Goal: Task Accomplishment & Management: Use online tool/utility

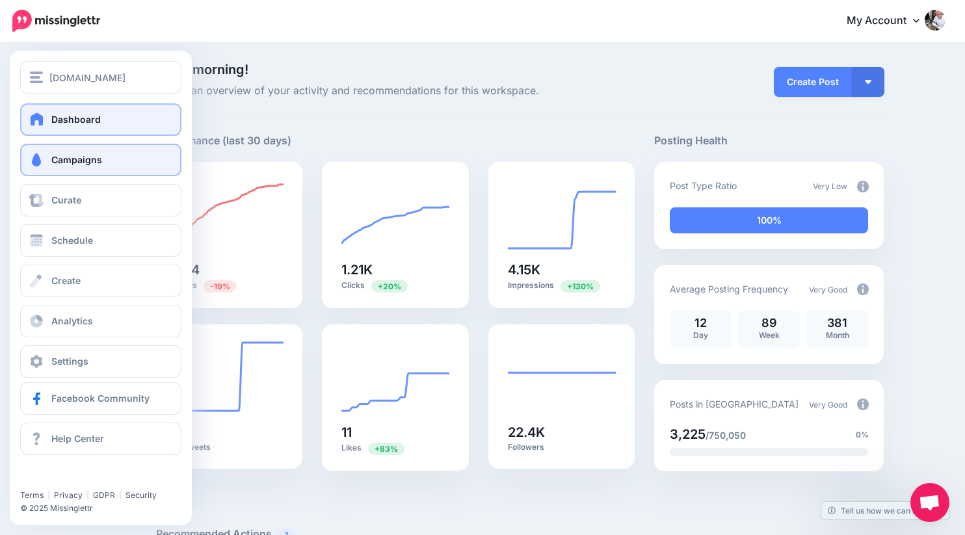
click at [50, 160] on link "Campaigns" at bounding box center [100, 160] width 161 height 33
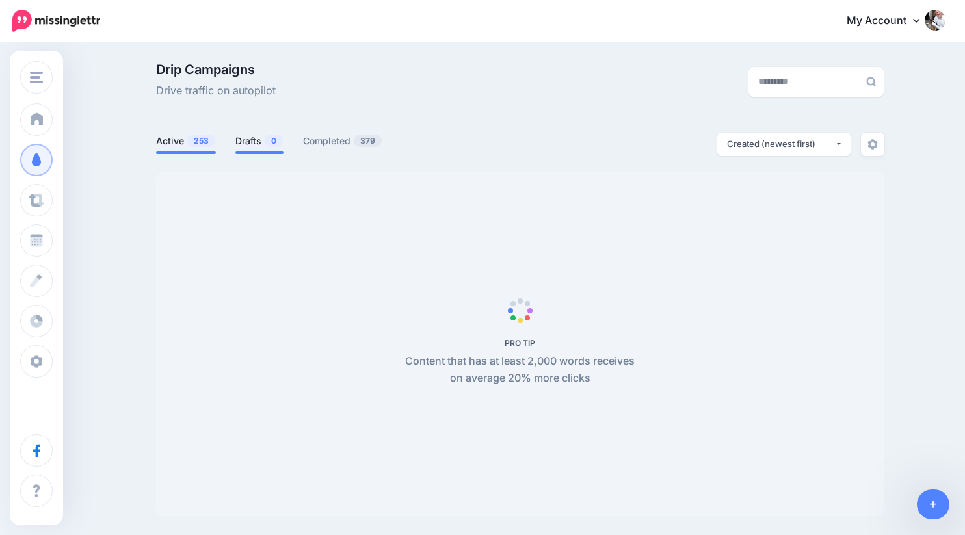
click at [250, 147] on link "Drafts 0" at bounding box center [259, 141] width 48 height 16
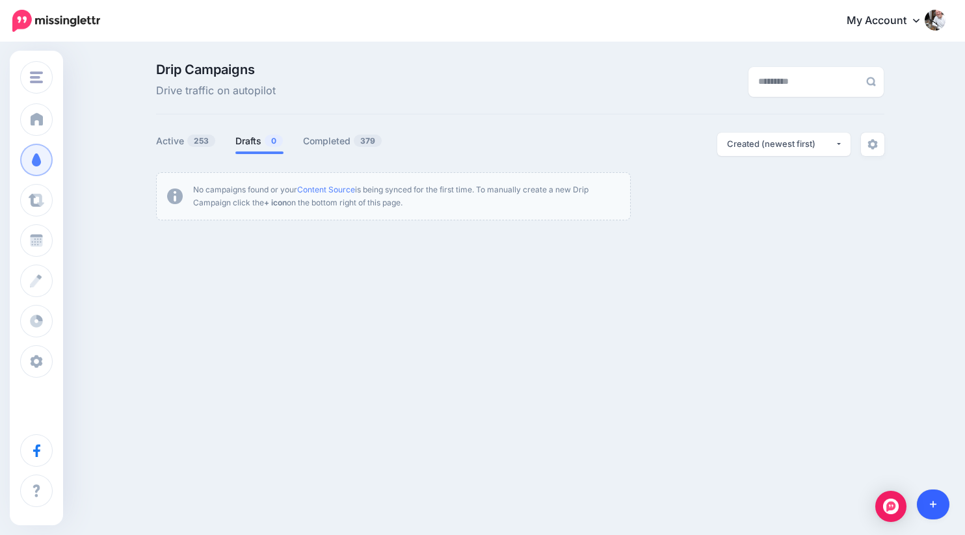
click at [941, 507] on link at bounding box center [933, 505] width 33 height 30
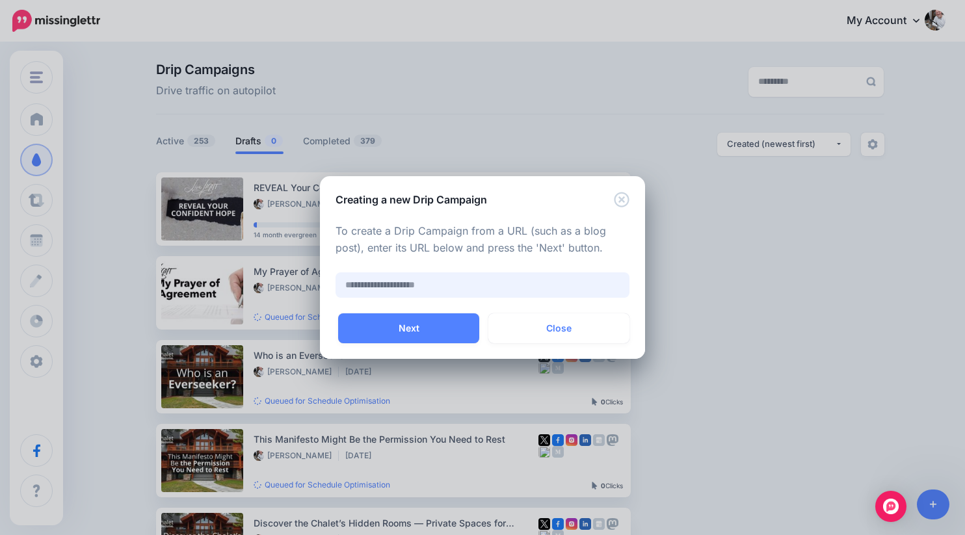
paste input "**********"
type input "**********"
click at [437, 318] on button "Next" at bounding box center [408, 328] width 141 height 30
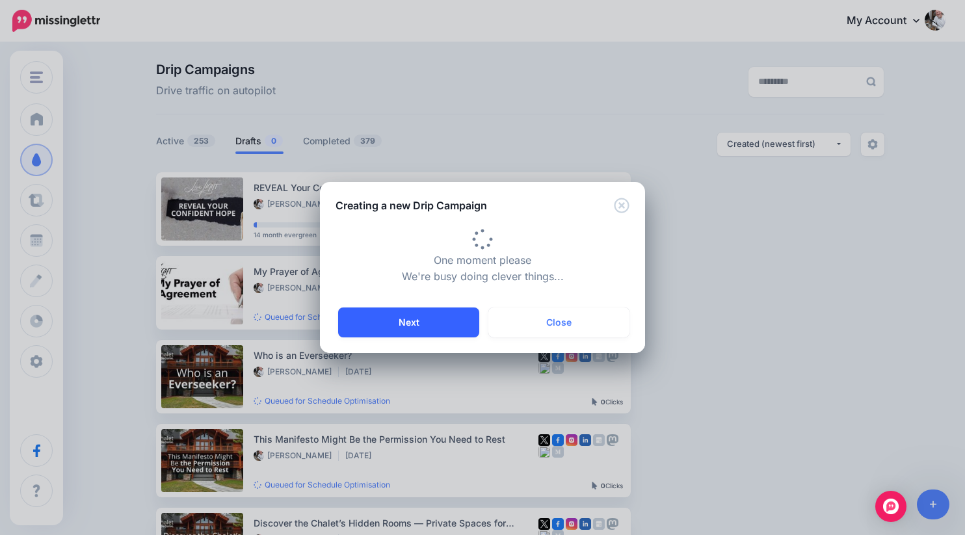
type input "*********"
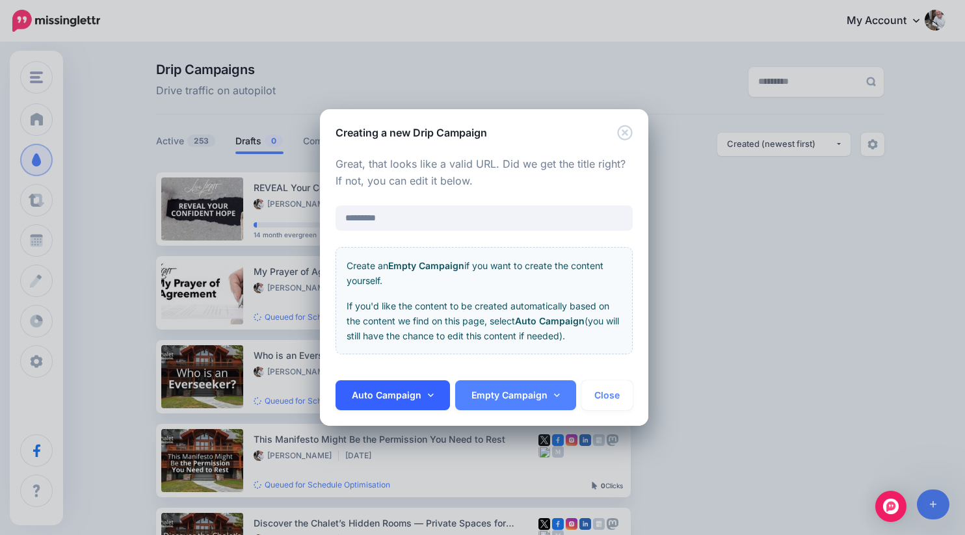
click at [399, 396] on link "Auto Campaign" at bounding box center [393, 395] width 114 height 30
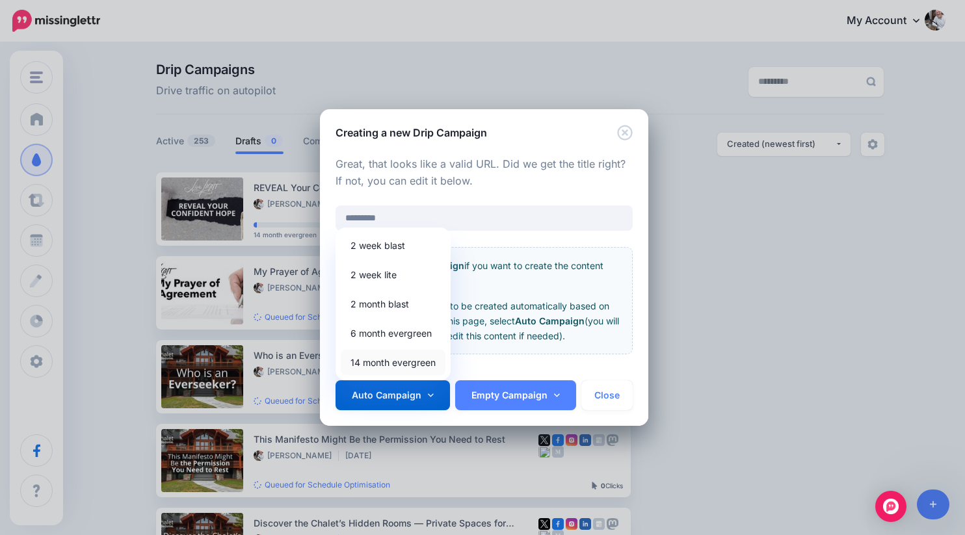
click at [385, 351] on link "14 month evergreen" at bounding box center [393, 362] width 105 height 25
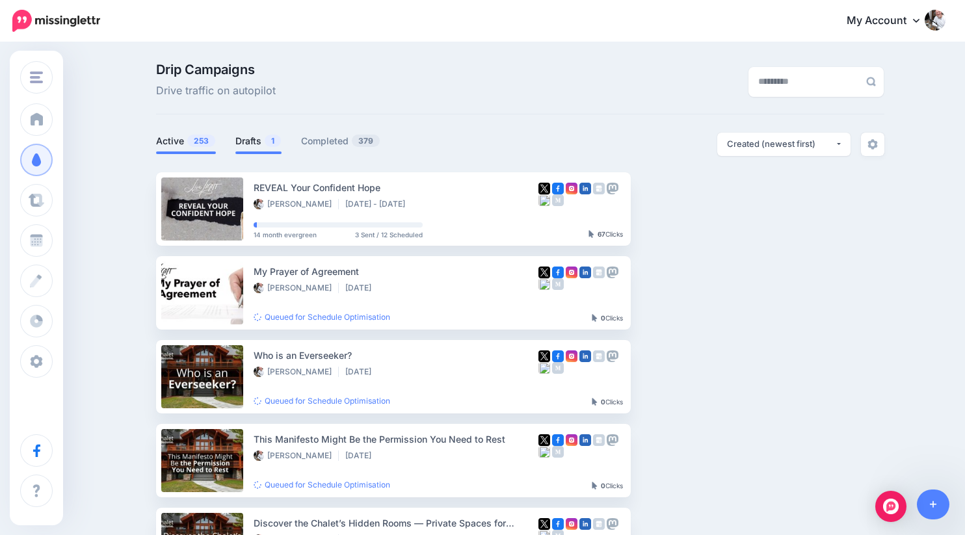
click at [260, 143] on link "Drafts 1" at bounding box center [258, 141] width 46 height 16
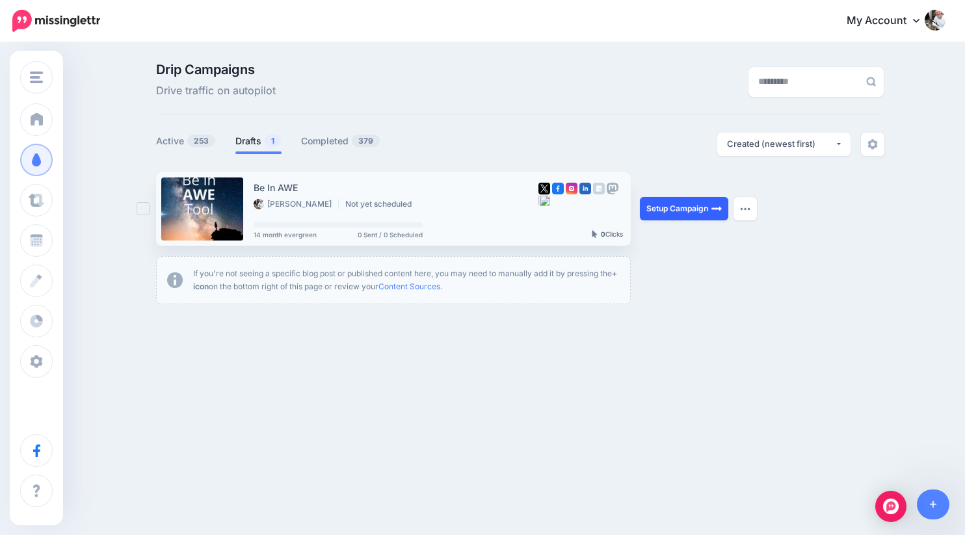
click at [684, 209] on link "Setup Campaign" at bounding box center [684, 208] width 88 height 23
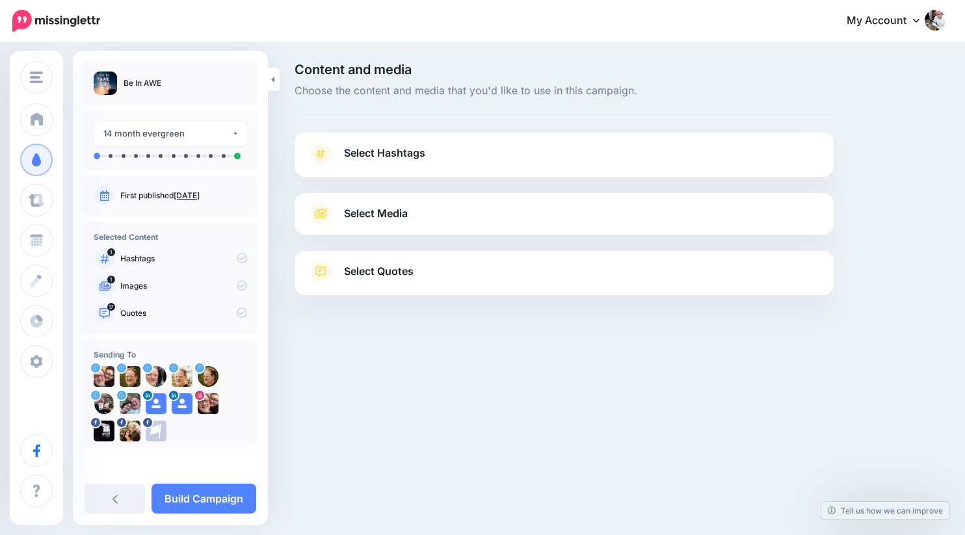
click at [421, 161] on span "Select Hashtags" at bounding box center [384, 153] width 81 height 18
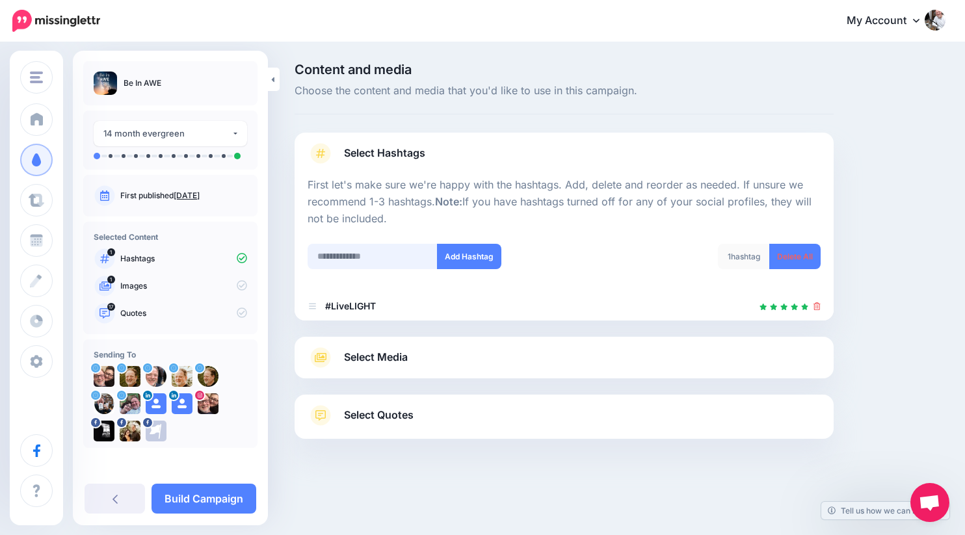
click at [365, 257] on input "text" at bounding box center [373, 256] width 130 height 25
type input "****"
click at [467, 257] on button "Add Hashtag" at bounding box center [469, 256] width 64 height 25
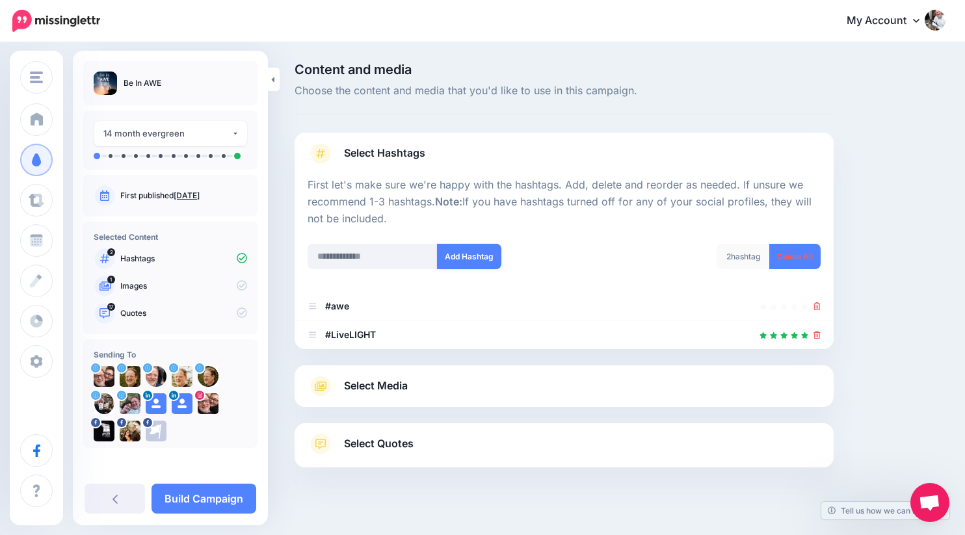
scroll to position [16, 0]
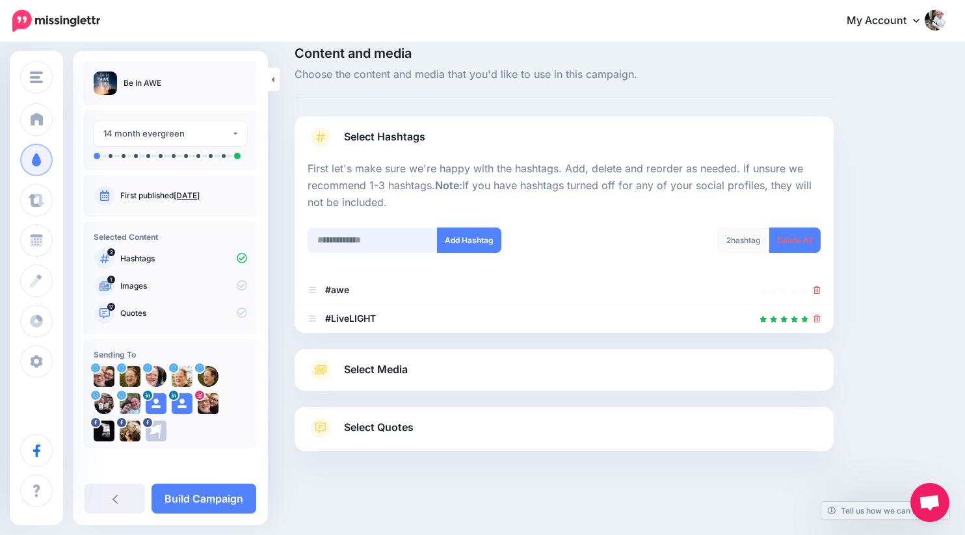
click at [388, 248] on input "text" at bounding box center [373, 240] width 130 height 25
type input "*******"
click at [458, 233] on button "Add Hashtag" at bounding box center [469, 240] width 64 height 25
click at [402, 235] on input "text" at bounding box center [373, 240] width 130 height 25
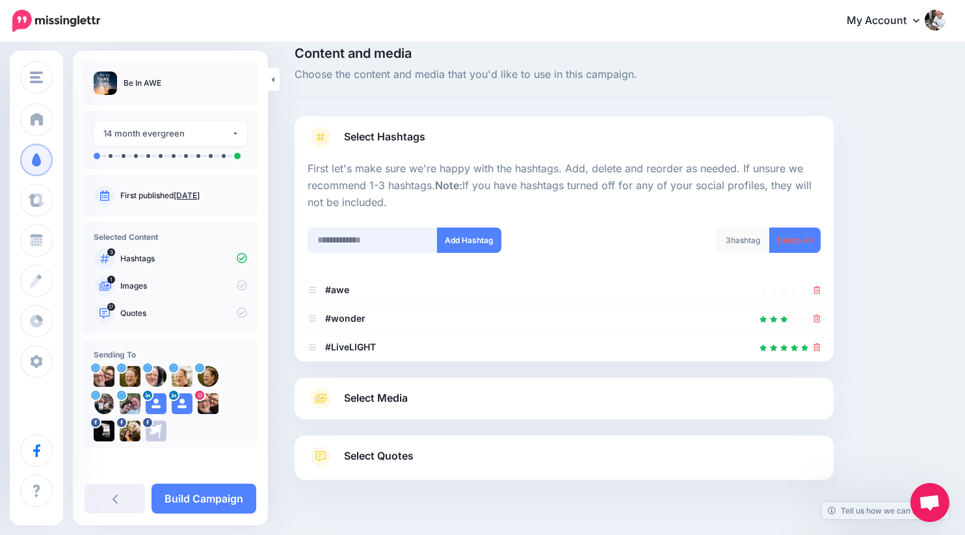
scroll to position [45, 0]
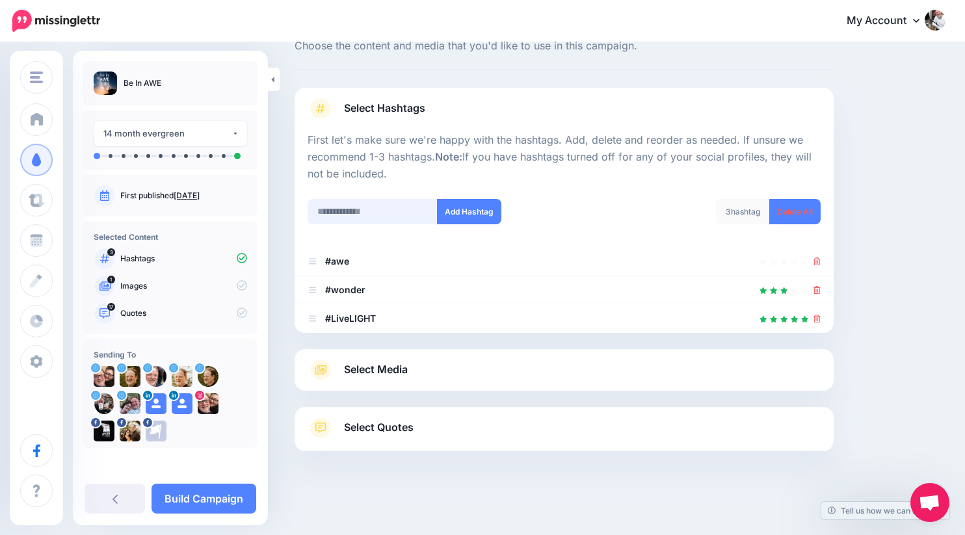
type input "*"
type input "*******"
click at [477, 211] on button "Add Hashtag" at bounding box center [469, 211] width 64 height 25
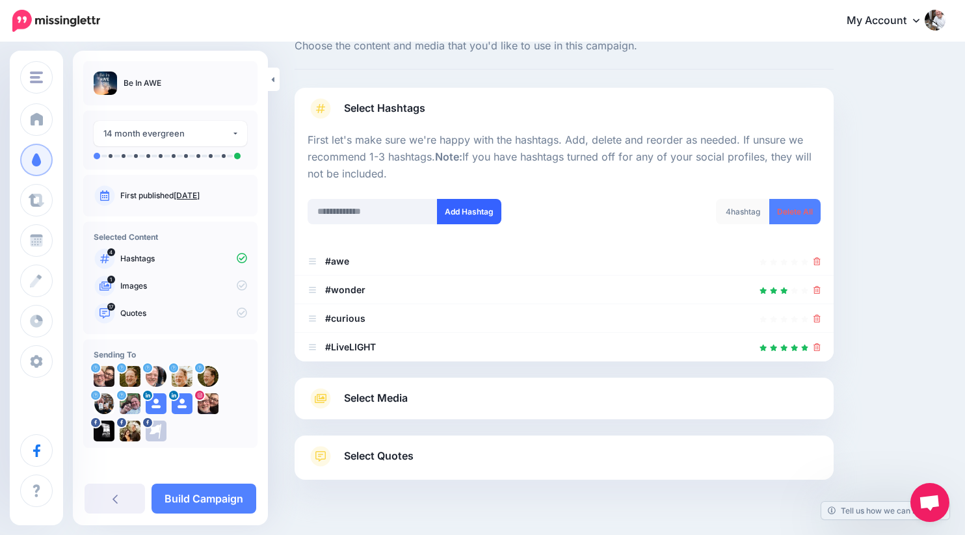
scroll to position [73, 0]
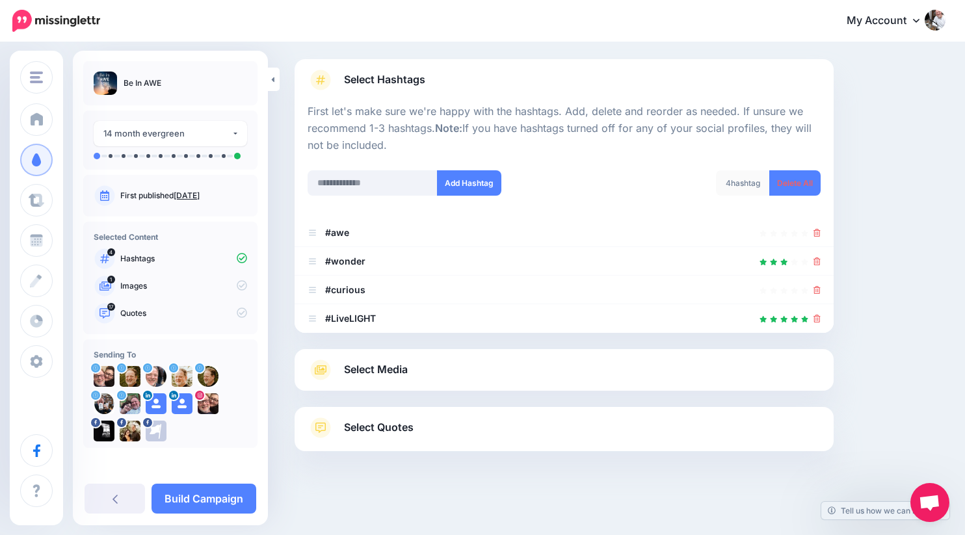
click at [399, 373] on span "Select Media" at bounding box center [376, 370] width 64 height 18
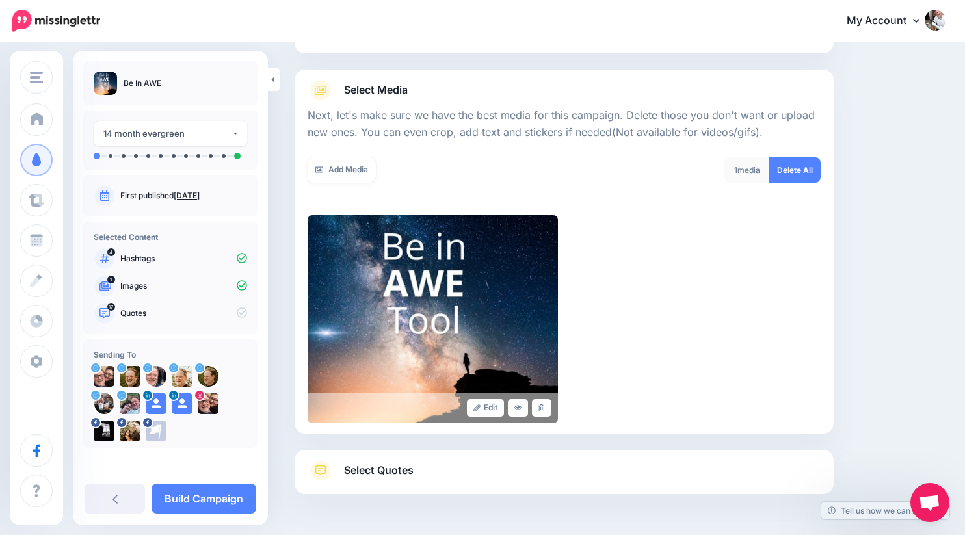
scroll to position [124, 0]
click at [397, 473] on span "Select Quotes" at bounding box center [379, 470] width 70 height 18
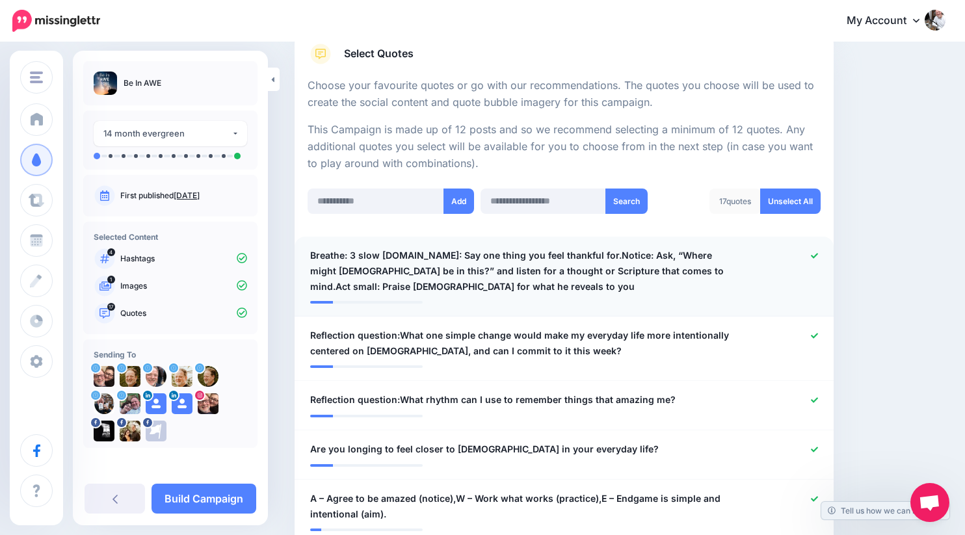
scroll to position [220, 0]
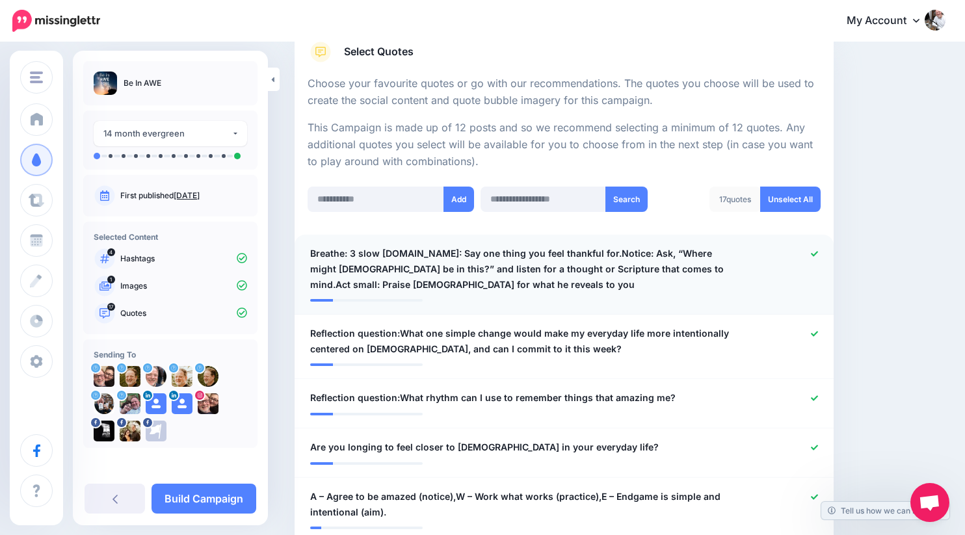
click at [813, 256] on icon at bounding box center [814, 253] width 7 height 7
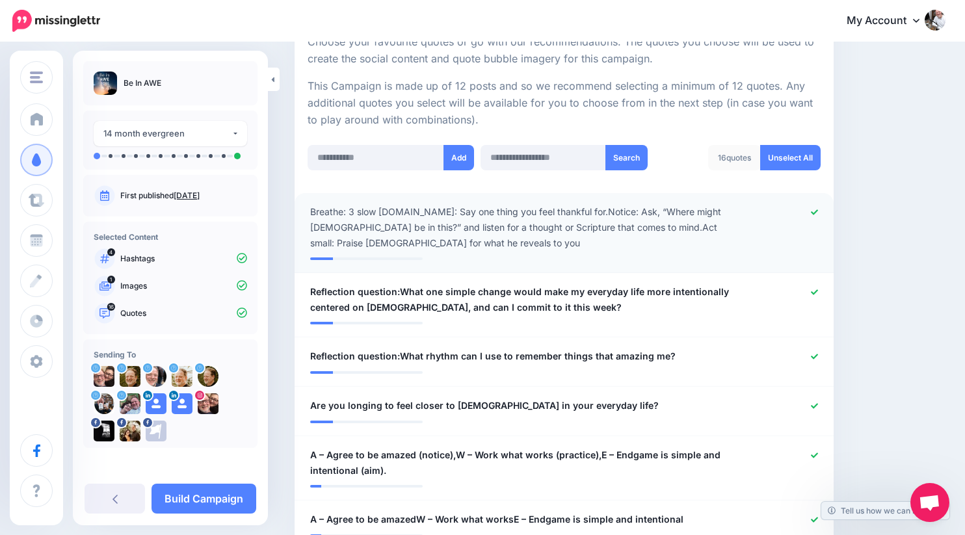
scroll to position [265, 0]
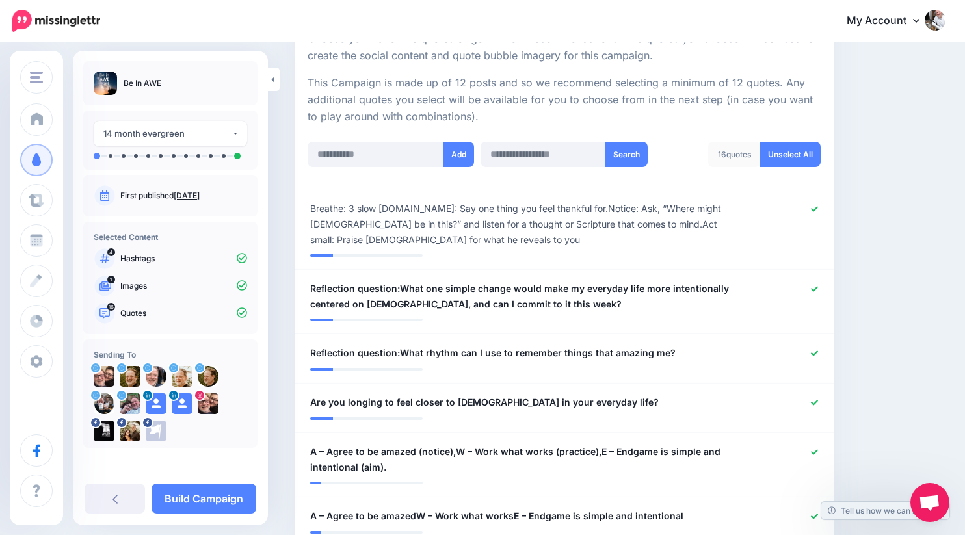
click at [813, 207] on icon at bounding box center [814, 208] width 7 height 7
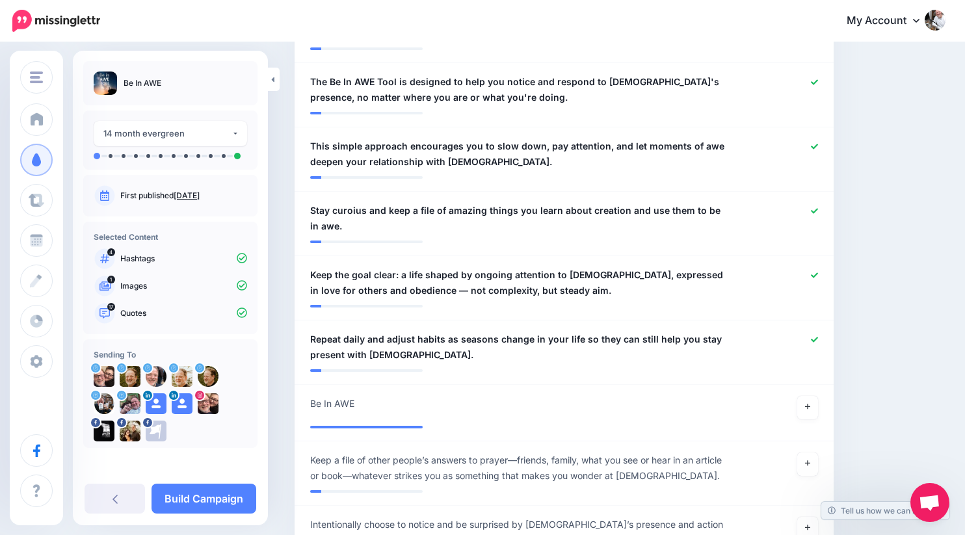
scroll to position [1168, 0]
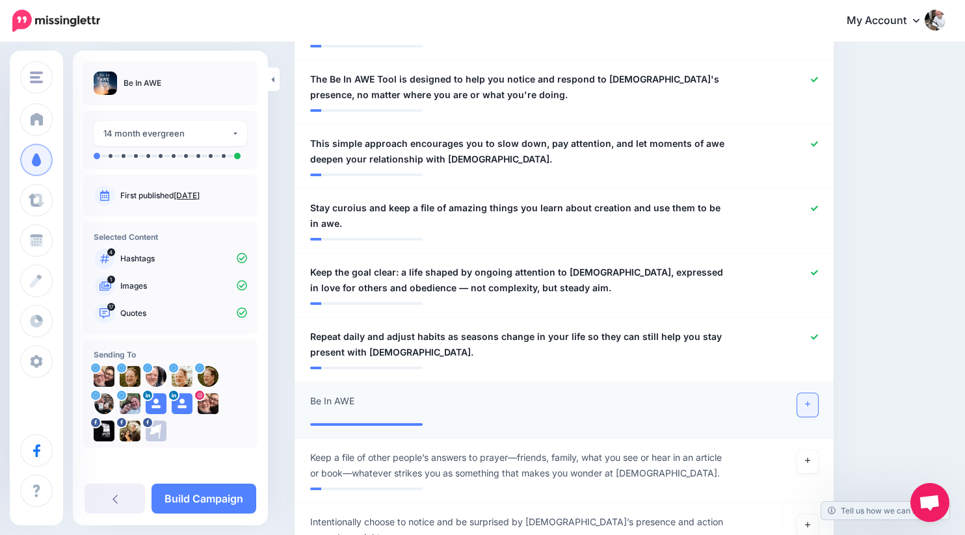
click at [810, 402] on icon at bounding box center [807, 404] width 5 height 5
click at [807, 457] on icon at bounding box center [807, 460] width 5 height 7
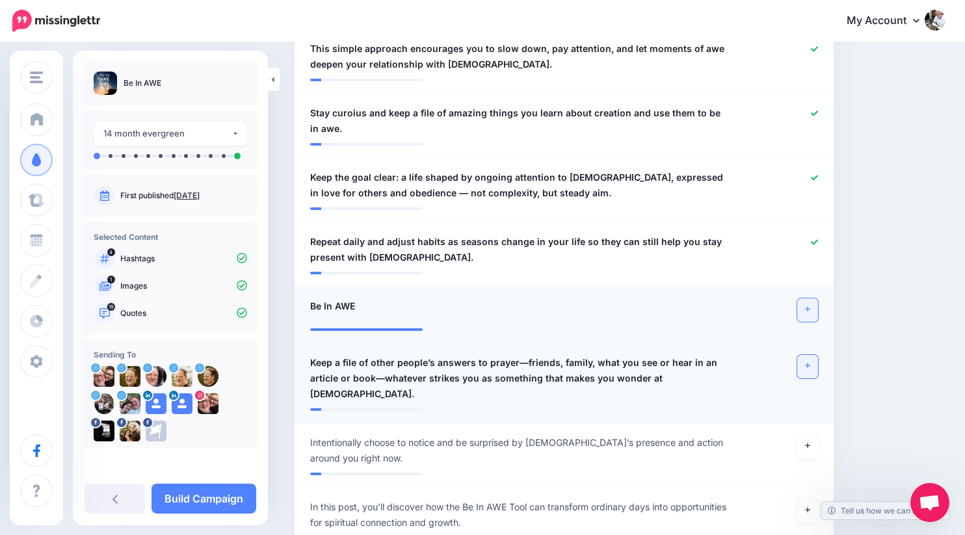
scroll to position [1265, 0]
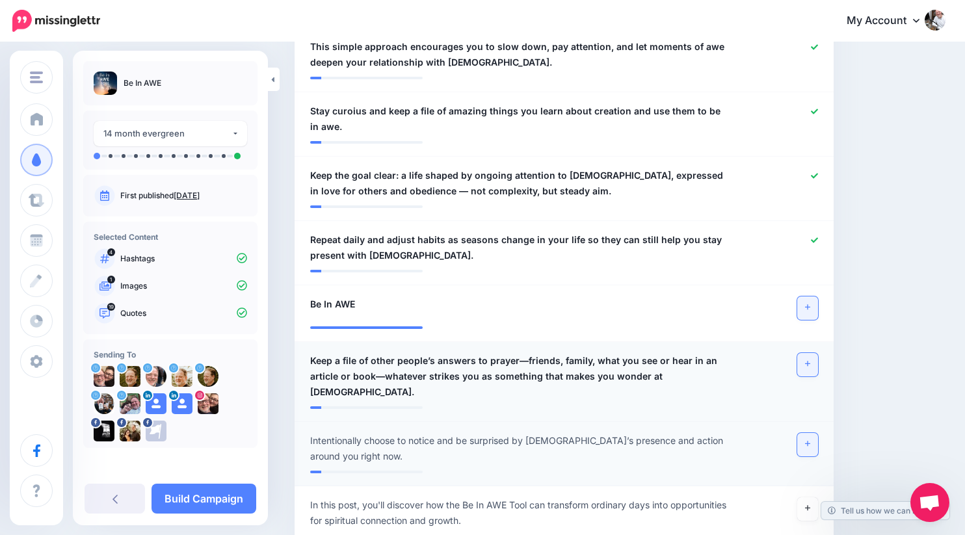
click at [815, 433] on link at bounding box center [807, 444] width 21 height 23
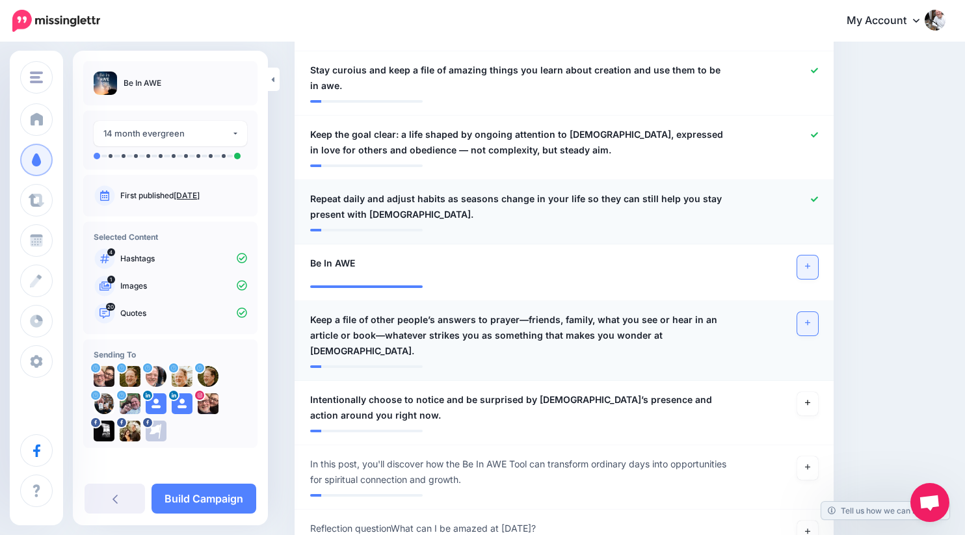
scroll to position [1363, 0]
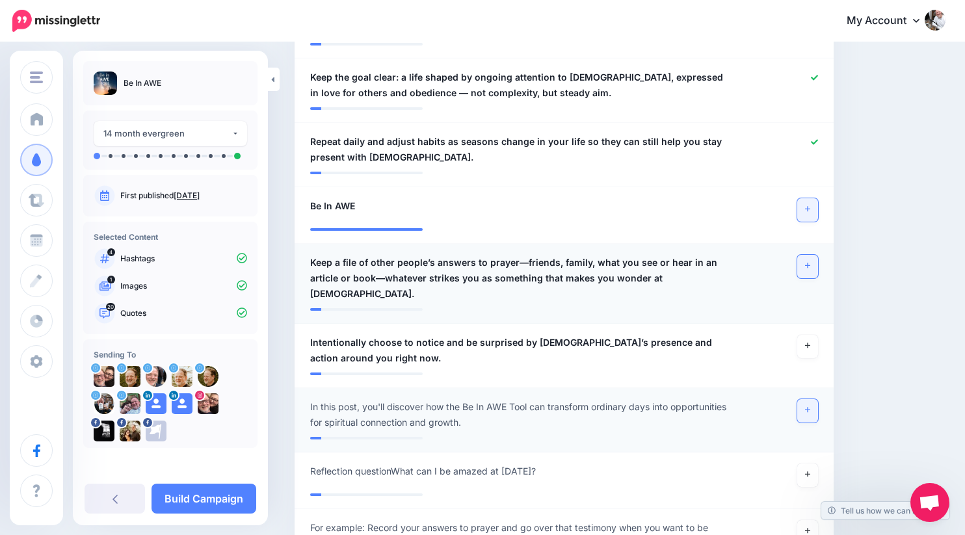
click at [813, 399] on link at bounding box center [807, 410] width 21 height 23
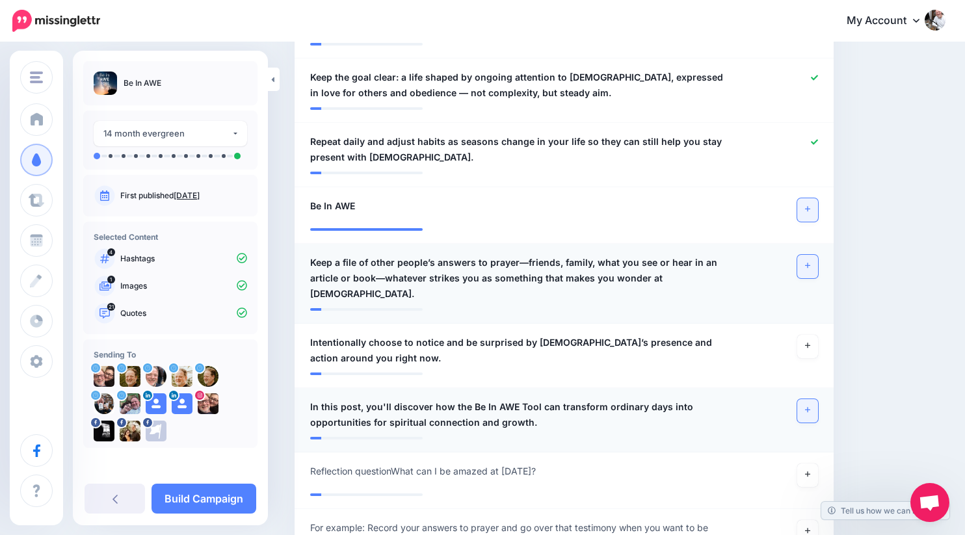
click at [805, 408] on icon at bounding box center [807, 410] width 5 height 5
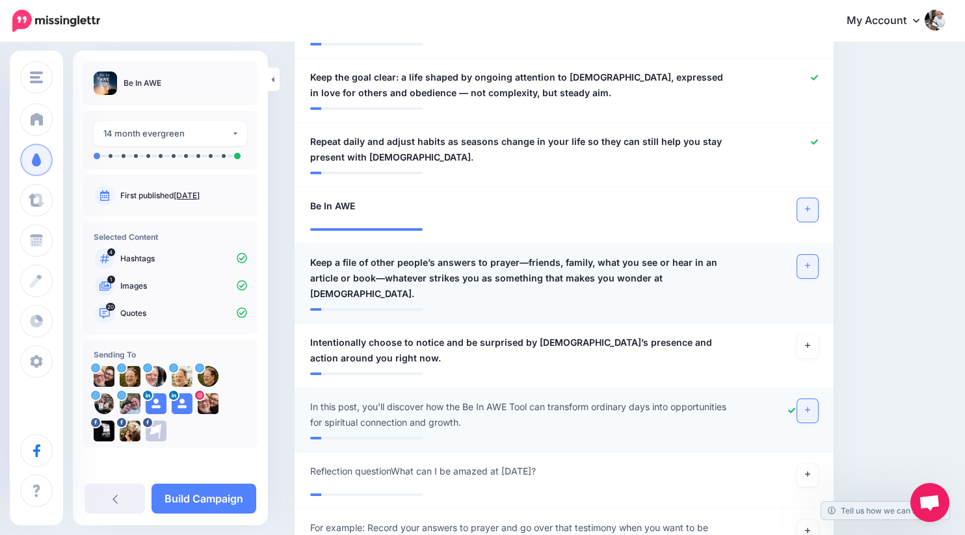
click at [801, 198] on link at bounding box center [807, 209] width 21 height 23
click at [802, 255] on link at bounding box center [807, 266] width 21 height 23
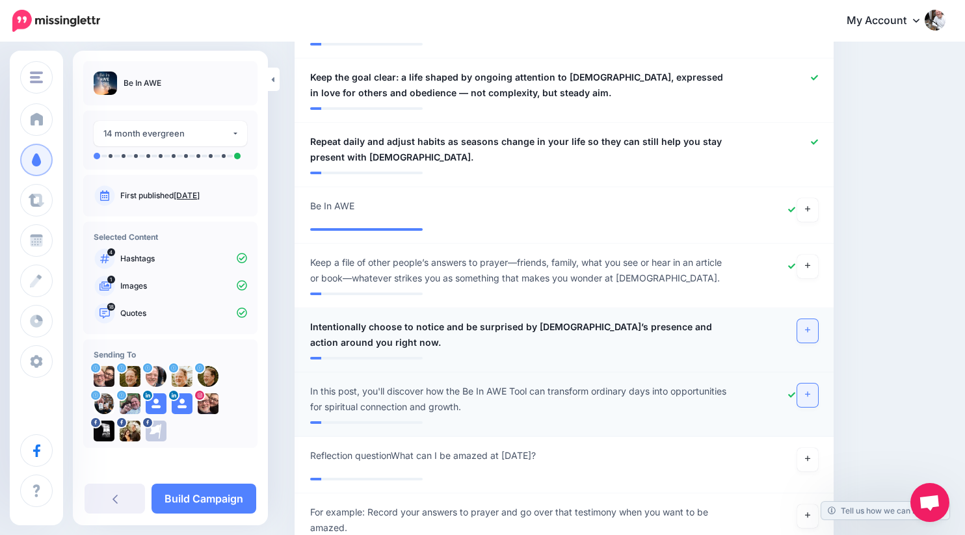
click at [801, 319] on link at bounding box center [807, 330] width 21 height 23
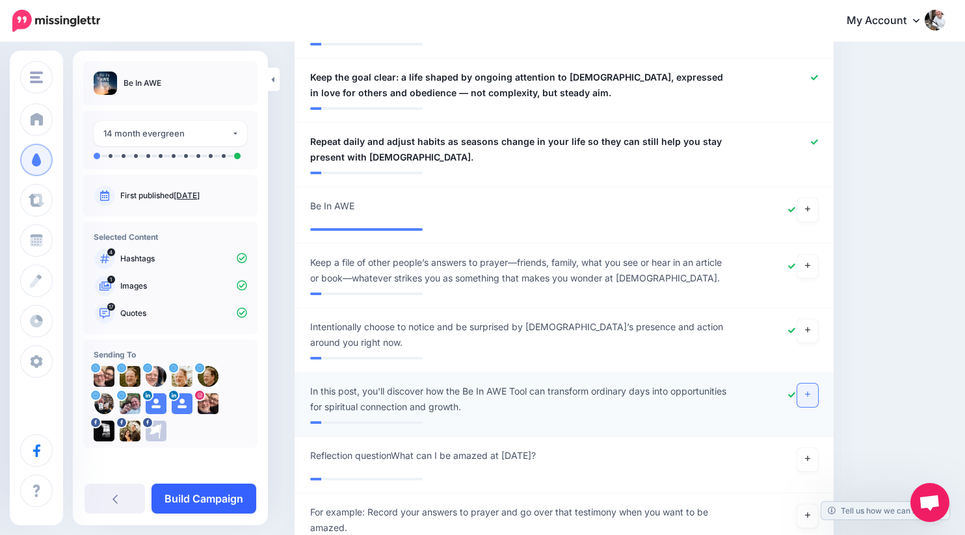
click at [198, 495] on link "Build Campaign" at bounding box center [203, 499] width 105 height 30
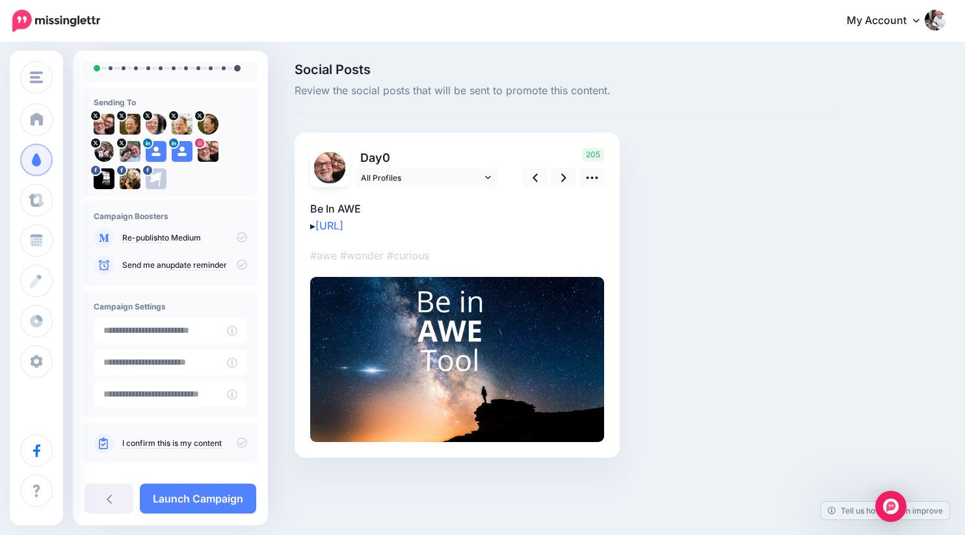
scroll to position [73, 0]
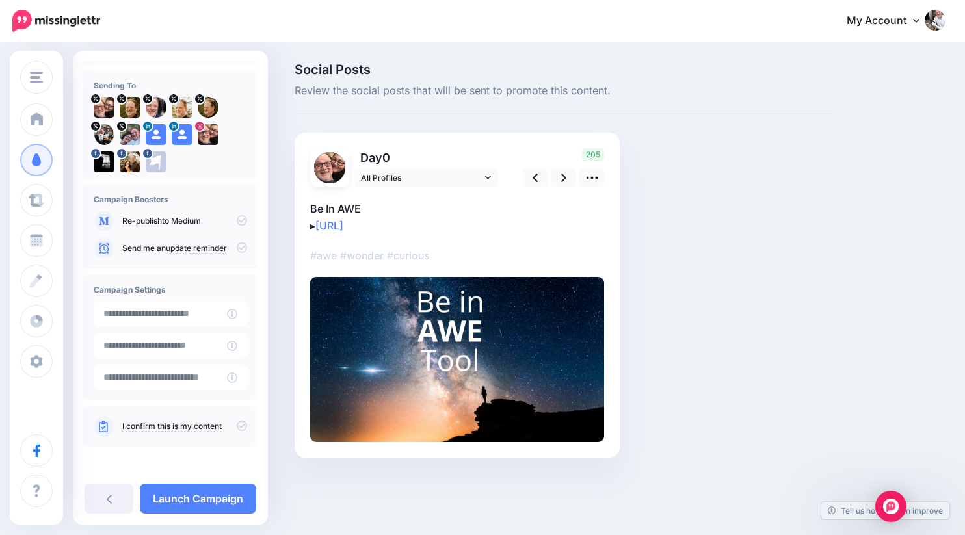
click at [237, 426] on icon at bounding box center [242, 426] width 10 height 10
click at [237, 220] on icon at bounding box center [242, 220] width 10 height 10
click at [561, 178] on icon at bounding box center [563, 178] width 5 height 14
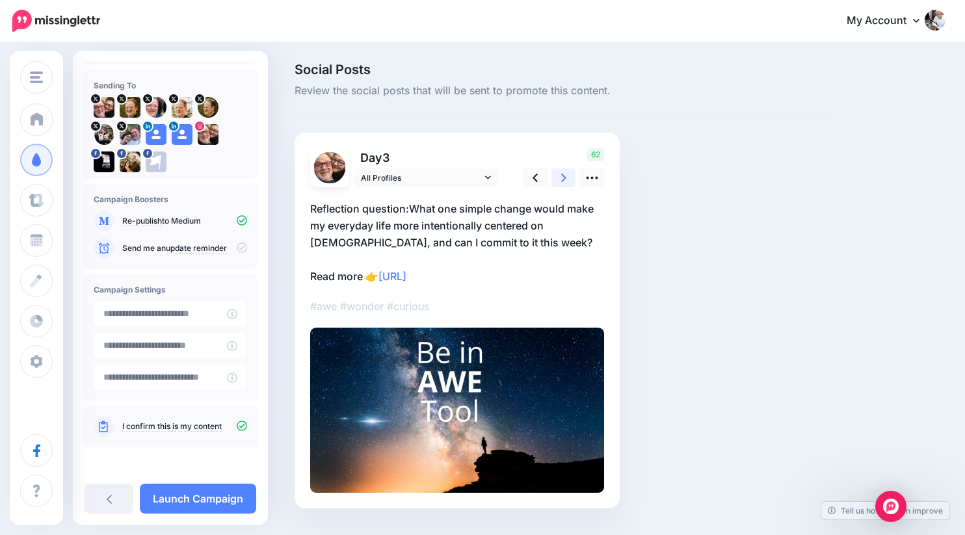
click at [561, 178] on icon at bounding box center [563, 178] width 5 height 14
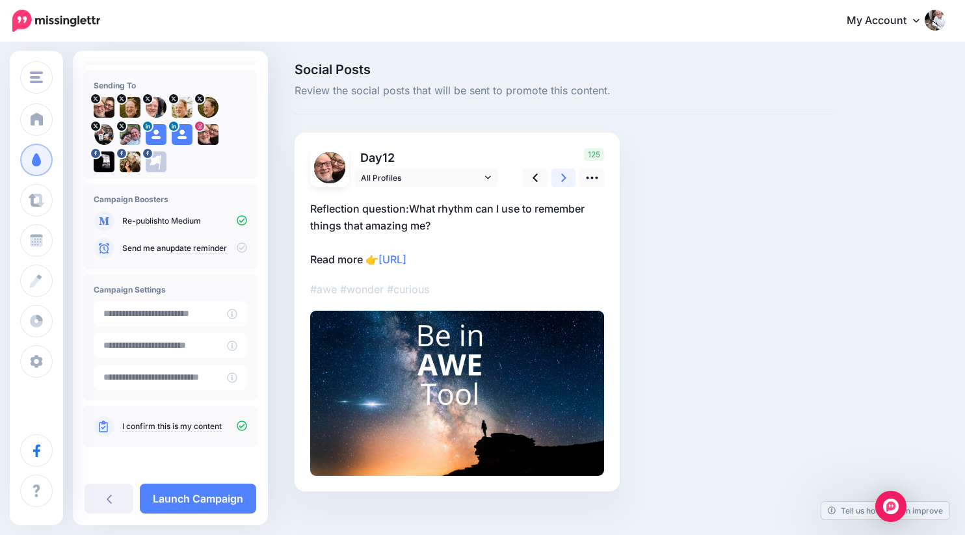
click at [561, 178] on icon at bounding box center [563, 178] width 5 height 14
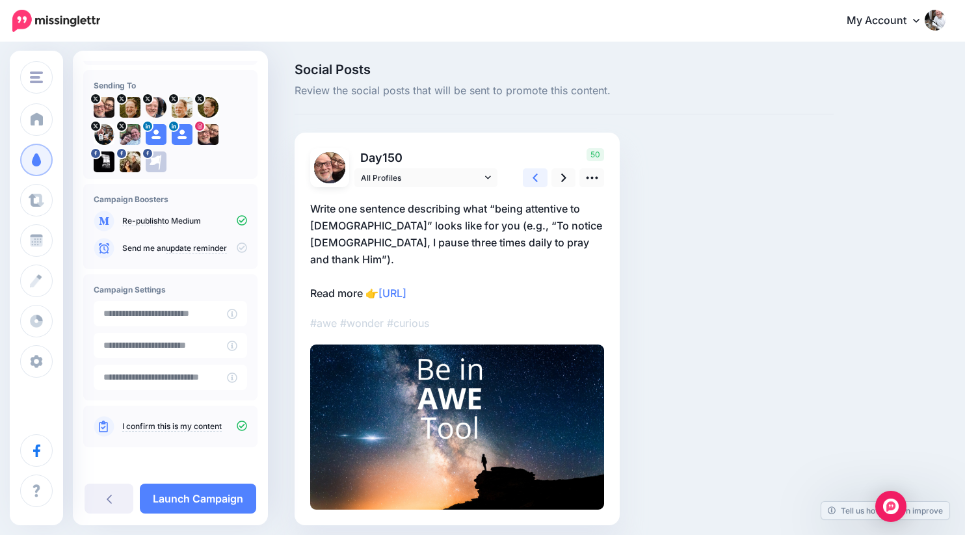
click at [540, 176] on link at bounding box center [535, 177] width 25 height 19
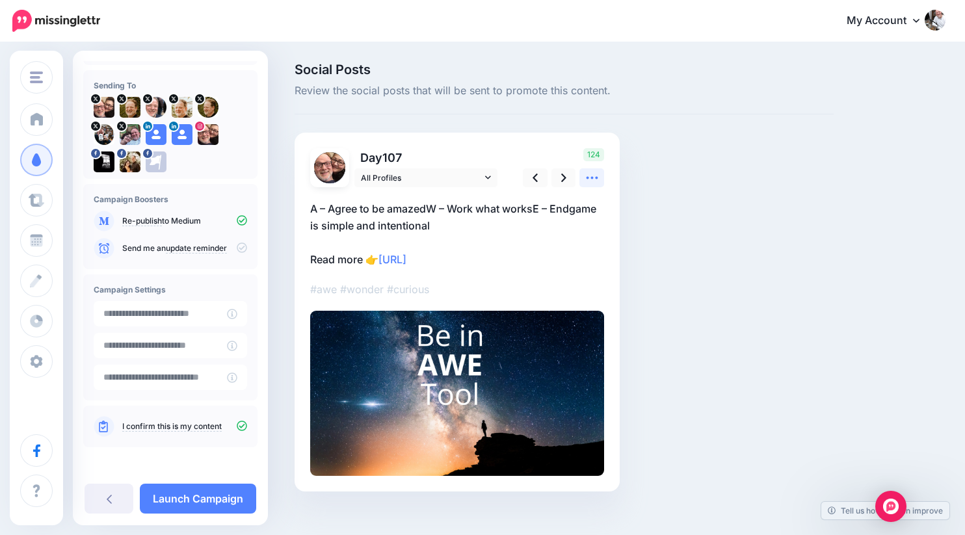
click at [591, 180] on icon at bounding box center [592, 178] width 14 height 14
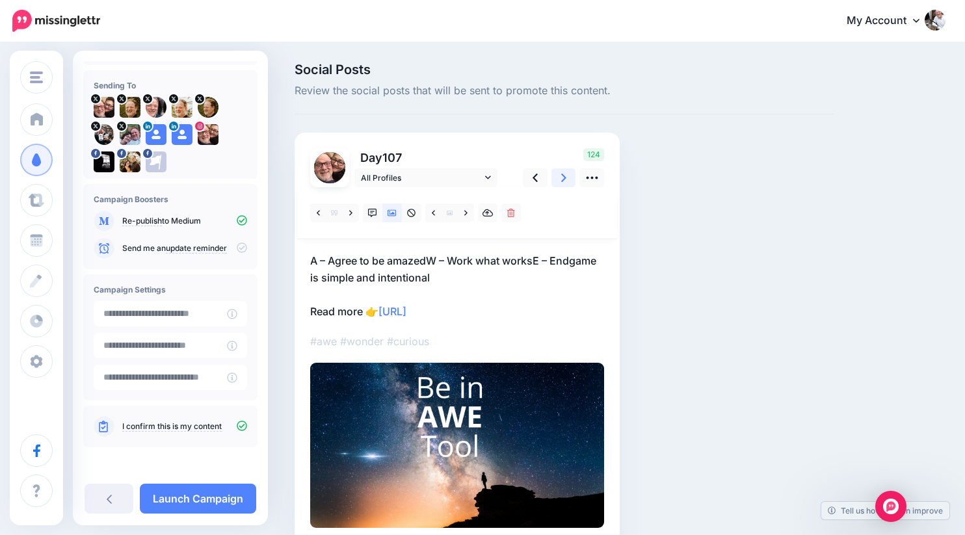
click at [557, 181] on link at bounding box center [563, 177] width 25 height 19
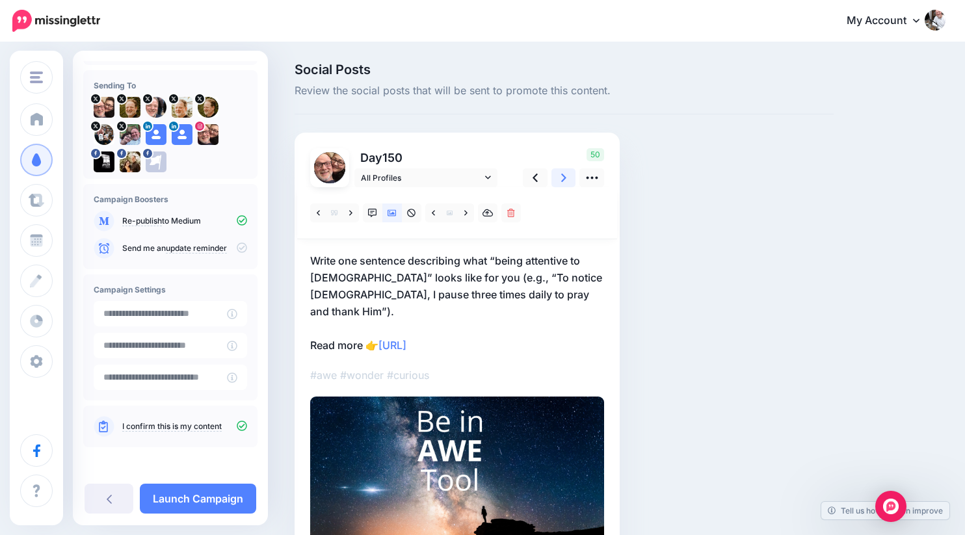
click at [557, 181] on link at bounding box center [563, 177] width 25 height 19
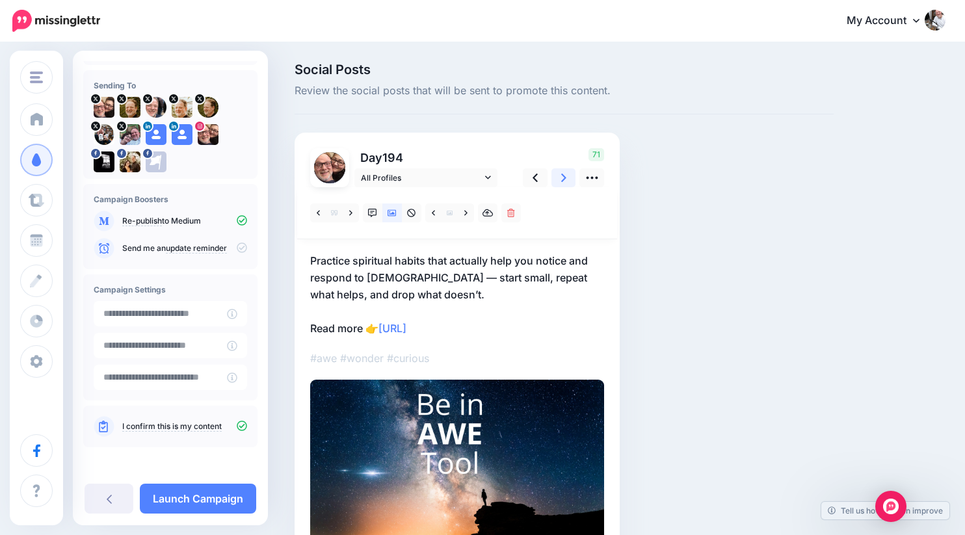
click at [557, 181] on link at bounding box center [563, 177] width 25 height 19
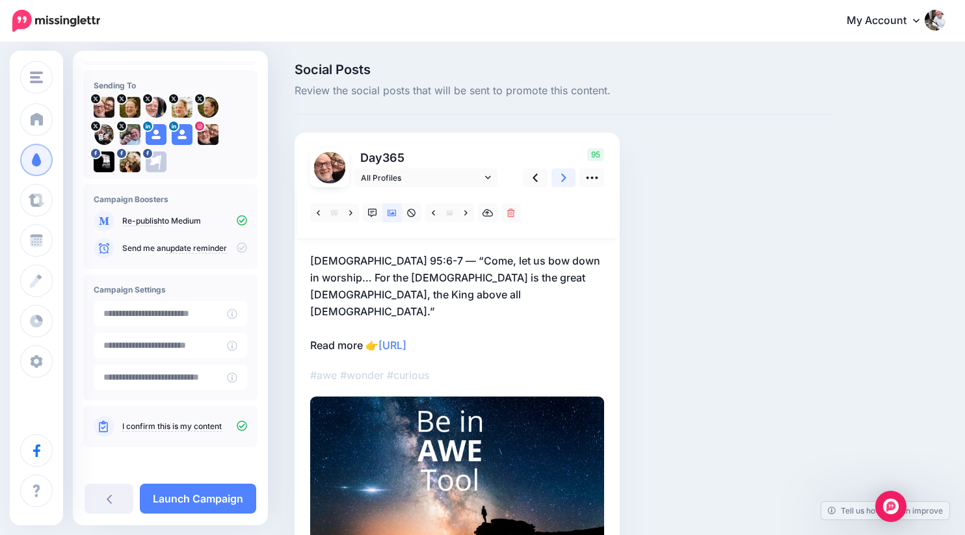
click at [562, 175] on icon at bounding box center [563, 178] width 5 height 8
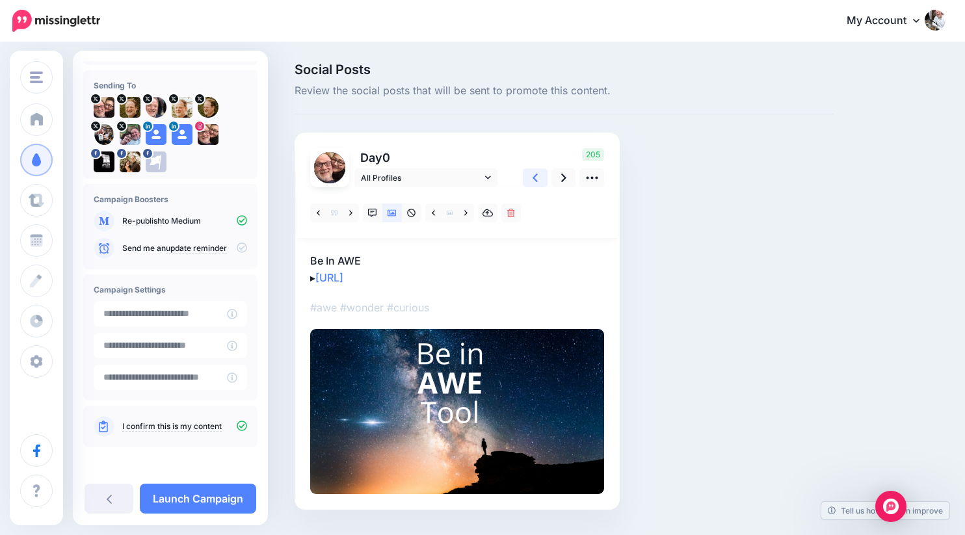
click at [533, 172] on icon at bounding box center [535, 178] width 5 height 14
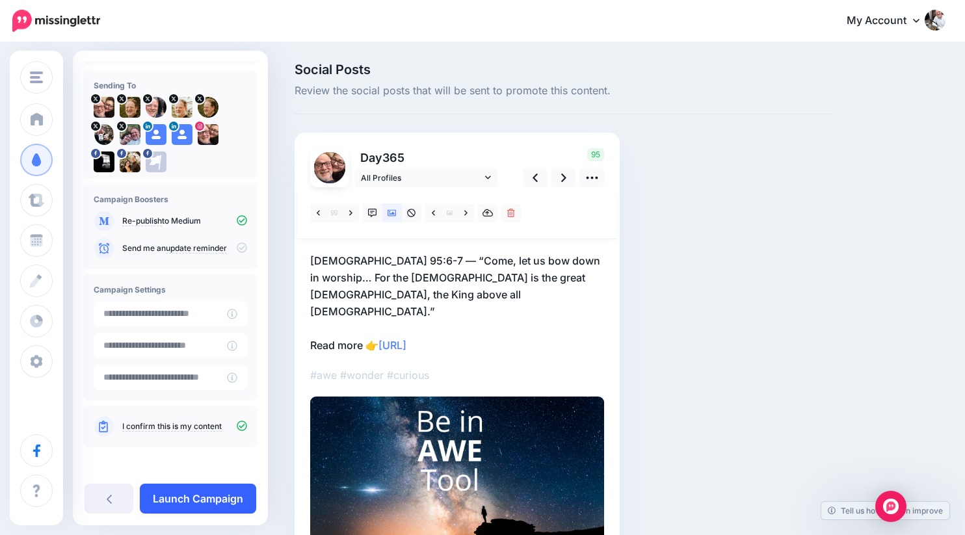
click at [204, 493] on link "Launch Campaign" at bounding box center [198, 499] width 116 height 30
